Goal: Transaction & Acquisition: Obtain resource

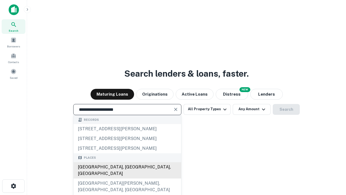
click at [127, 178] on div "[GEOGRAPHIC_DATA], [GEOGRAPHIC_DATA], [GEOGRAPHIC_DATA]" at bounding box center [128, 170] width 108 height 16
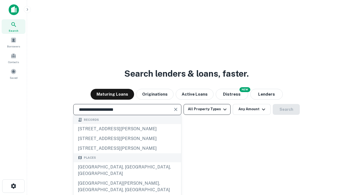
type input "**********"
click at [207, 109] on button "All Property Types" at bounding box center [207, 109] width 47 height 11
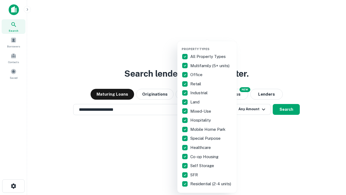
click at [212, 45] on button "button" at bounding box center [212, 45] width 60 height 0
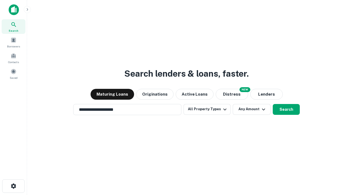
scroll to position [8, 0]
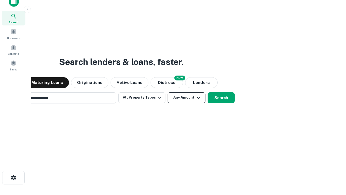
click at [168, 92] on button "Any Amount" at bounding box center [187, 97] width 38 height 11
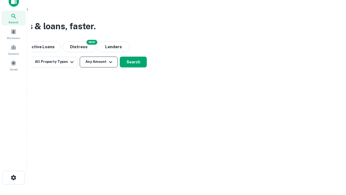
scroll to position [9, 0]
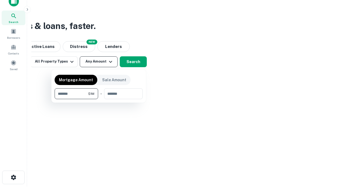
type input "*******"
click at [99, 99] on button "button" at bounding box center [99, 99] width 88 height 0
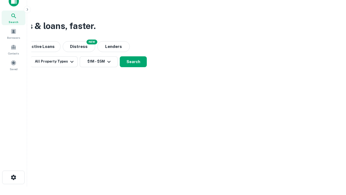
scroll to position [3, 100]
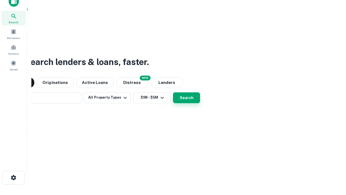
click at [173, 92] on button "Search" at bounding box center [186, 97] width 27 height 11
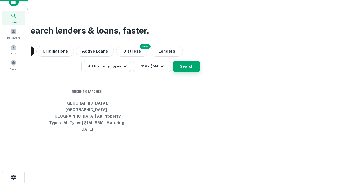
scroll to position [14, 153]
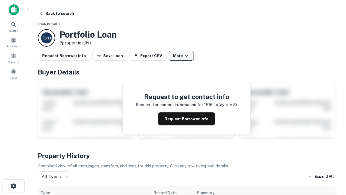
click at [181, 56] on button "More" at bounding box center [181, 56] width 25 height 10
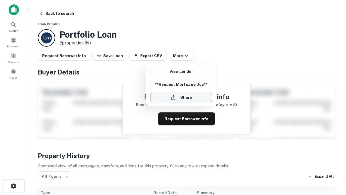
click at [181, 97] on button "Share" at bounding box center [181, 98] width 61 height 10
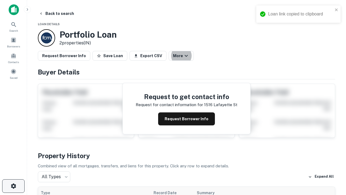
click at [13, 186] on icon "button" at bounding box center [13, 186] width 6 height 6
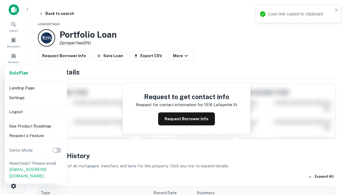
click at [36, 111] on li "Logout" at bounding box center [36, 112] width 58 height 10
